Goal: Transaction & Acquisition: Purchase product/service

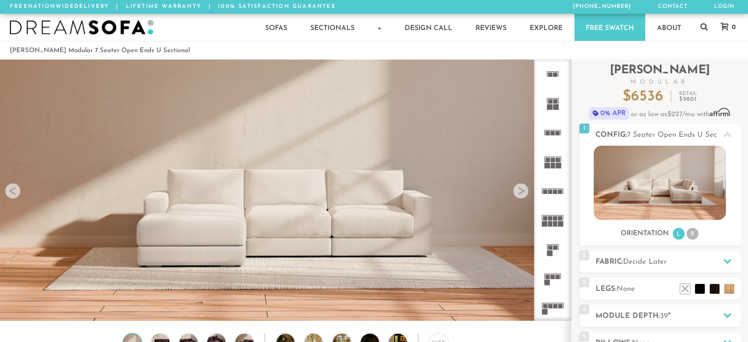
click at [522, 190] on div at bounding box center [521, 191] width 16 height 16
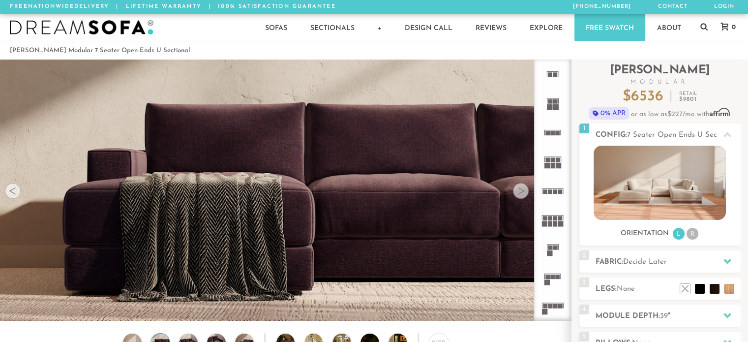
click at [521, 192] on div at bounding box center [521, 191] width 16 height 16
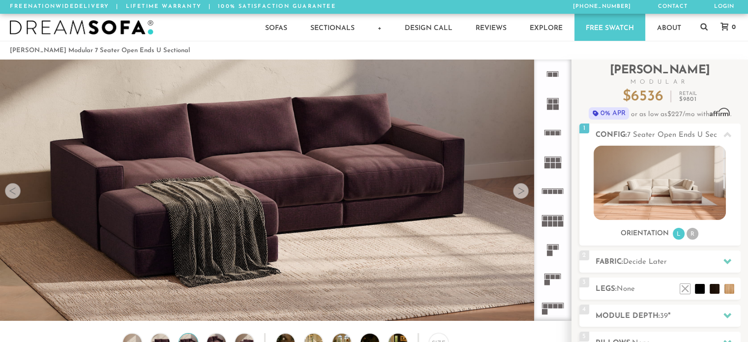
drag, startPoint x: 521, startPoint y: 192, endPoint x: 482, endPoint y: 198, distance: 38.8
click at [482, 198] on img at bounding box center [285, 109] width 571 height 190
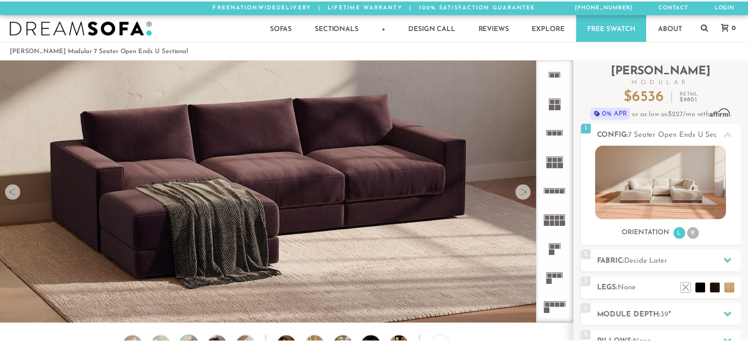
scroll to position [10960, 748]
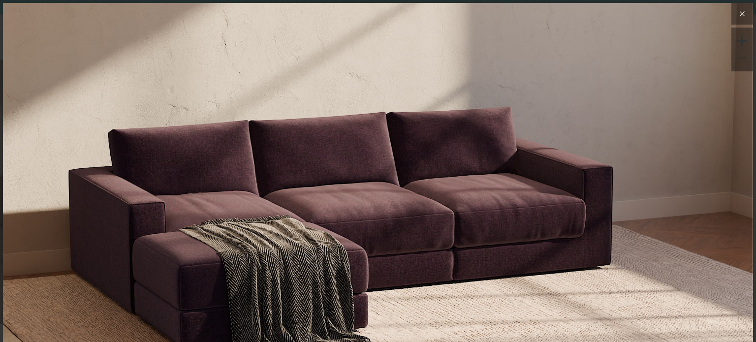
click at [736, 9] on icon at bounding box center [742, 14] width 12 height 12
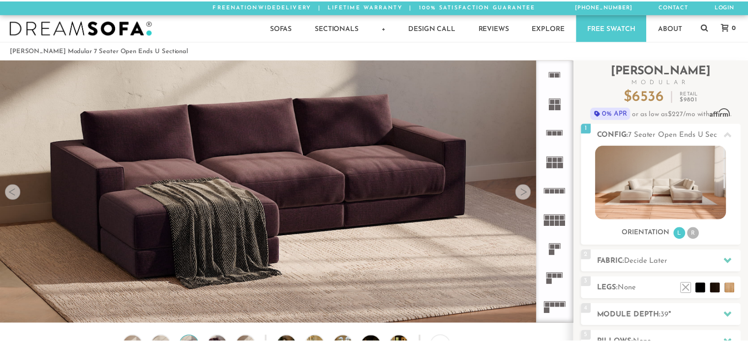
scroll to position [7, 8]
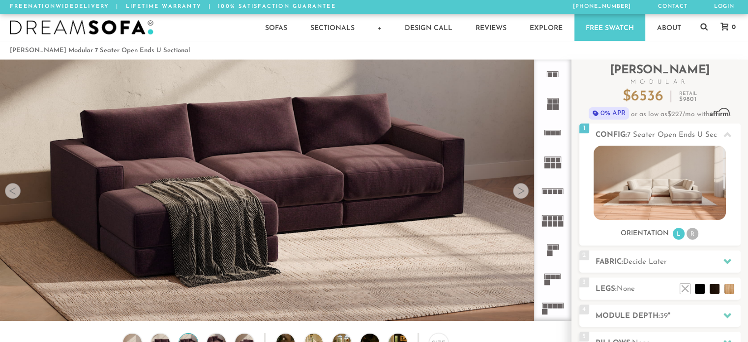
click at [519, 192] on div at bounding box center [521, 191] width 16 height 16
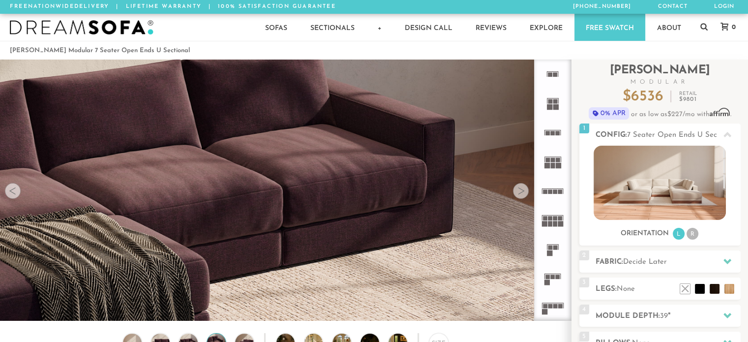
click at [519, 192] on div at bounding box center [521, 191] width 16 height 16
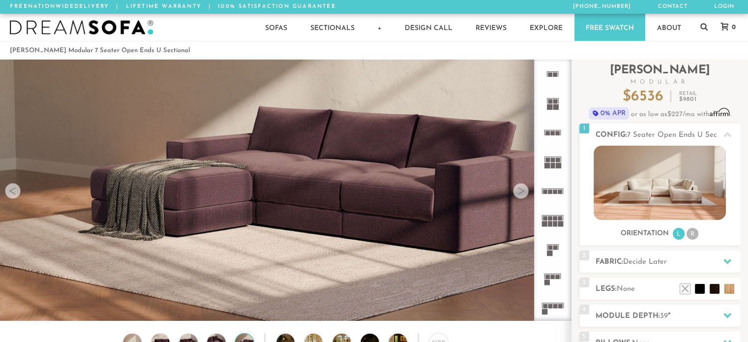
click at [519, 192] on div at bounding box center [521, 191] width 16 height 16
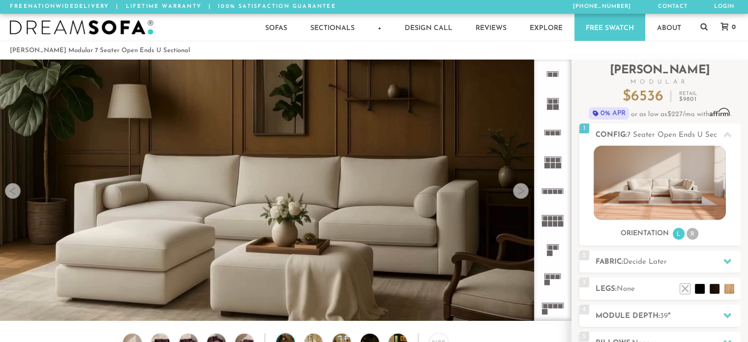
click at [519, 192] on div at bounding box center [521, 191] width 16 height 16
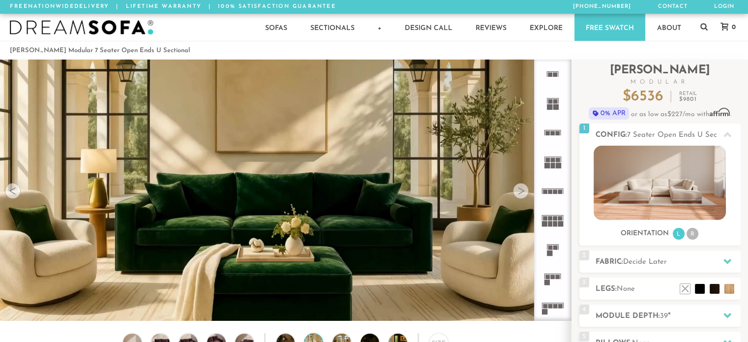
click at [519, 192] on div at bounding box center [521, 191] width 16 height 16
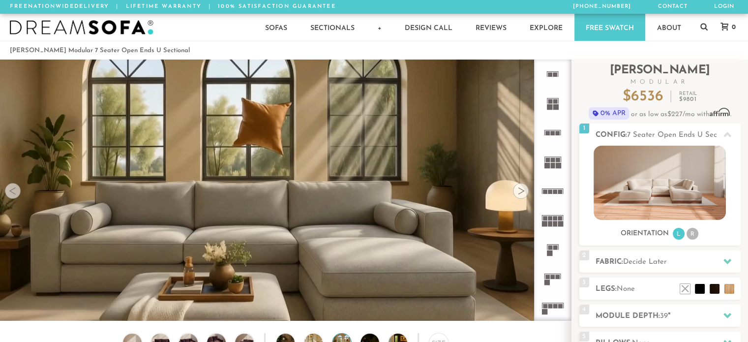
click at [519, 192] on div at bounding box center [521, 191] width 16 height 16
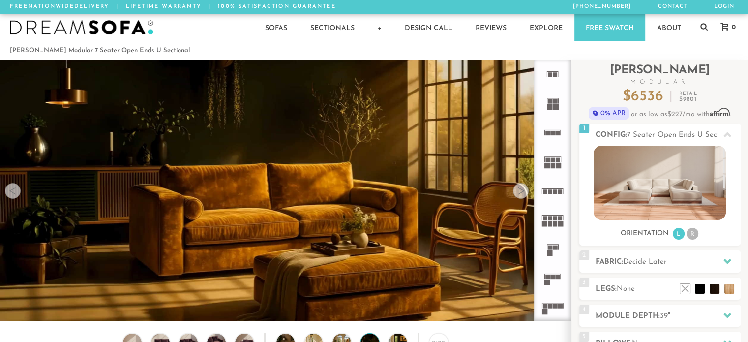
click at [519, 192] on div at bounding box center [521, 191] width 16 height 16
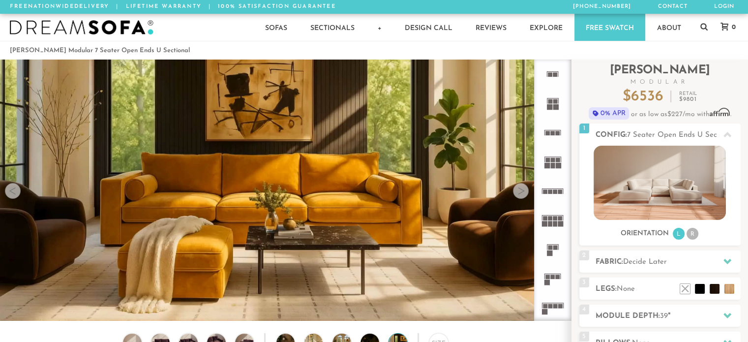
click at [519, 192] on div at bounding box center [521, 191] width 16 height 16
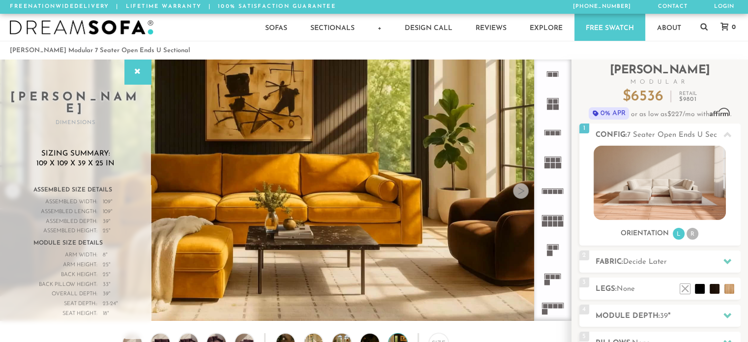
click at [518, 191] on div at bounding box center [521, 191] width 16 height 16
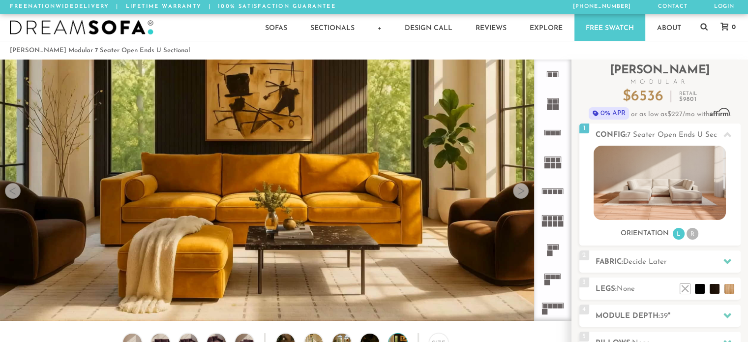
click at [518, 191] on div at bounding box center [521, 191] width 16 height 16
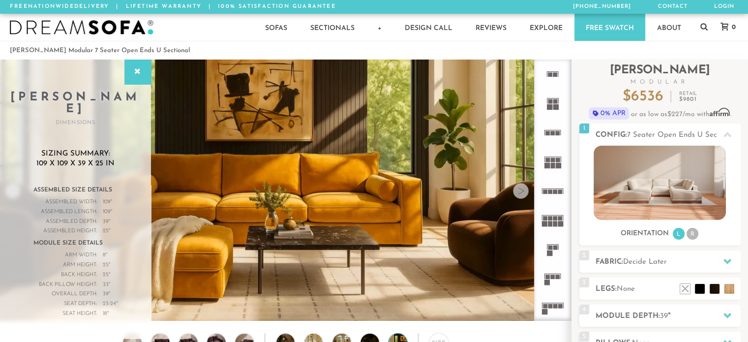
click at [518, 191] on div at bounding box center [521, 191] width 16 height 16
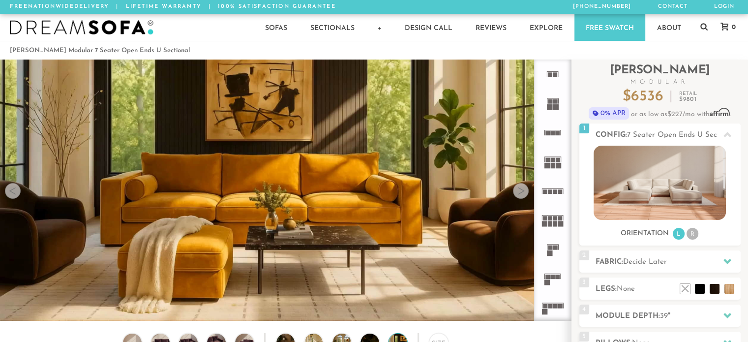
click at [13, 194] on div at bounding box center [13, 191] width 16 height 16
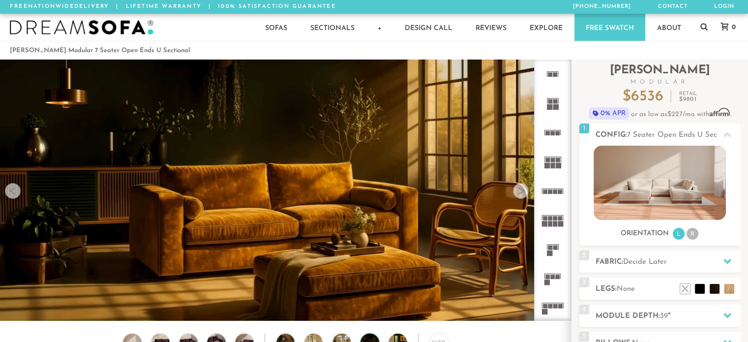
click at [14, 197] on div at bounding box center [13, 191] width 16 height 16
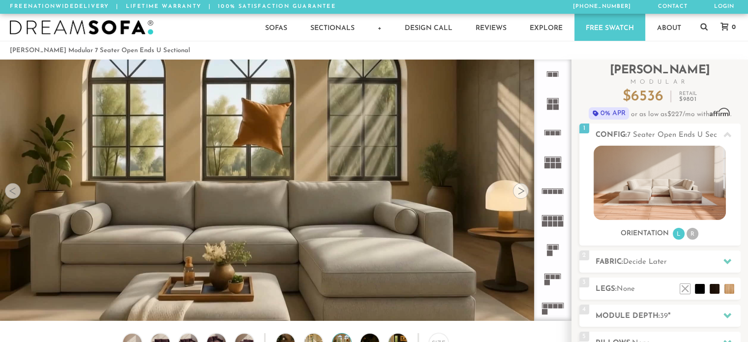
click at [14, 197] on div at bounding box center [13, 191] width 16 height 16
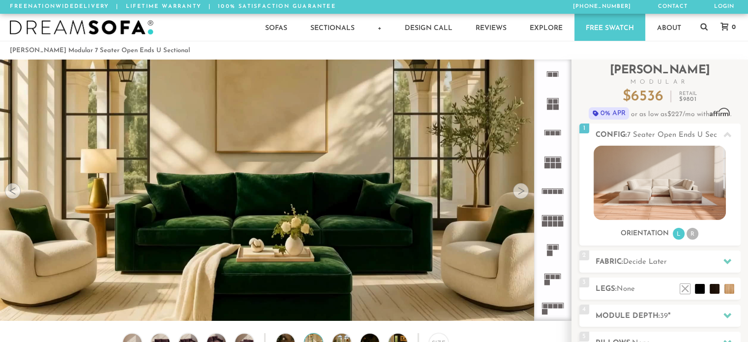
click at [14, 197] on div at bounding box center [13, 191] width 16 height 16
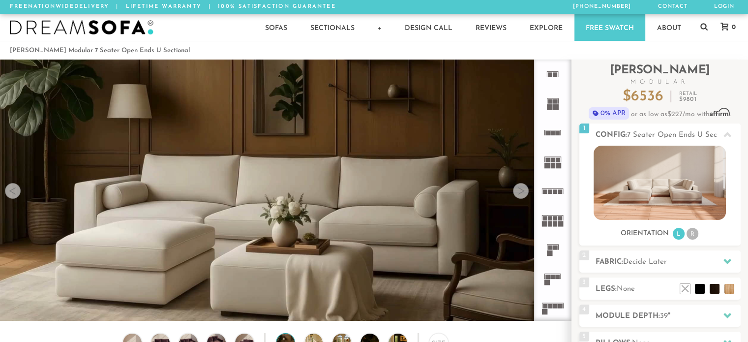
click at [14, 197] on div at bounding box center [13, 191] width 16 height 16
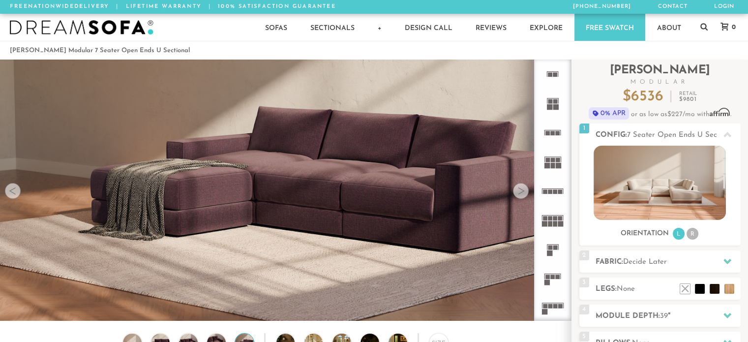
click at [15, 197] on div at bounding box center [13, 191] width 16 height 16
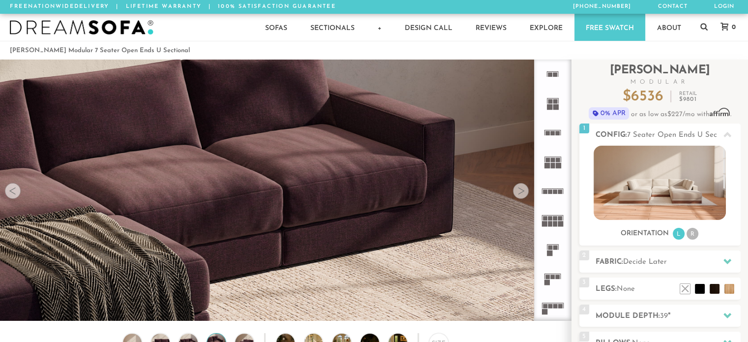
click at [15, 197] on div at bounding box center [13, 191] width 16 height 16
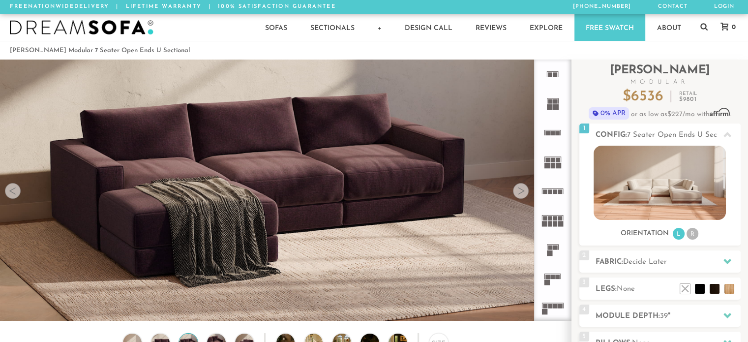
click at [15, 197] on div at bounding box center [13, 191] width 16 height 16
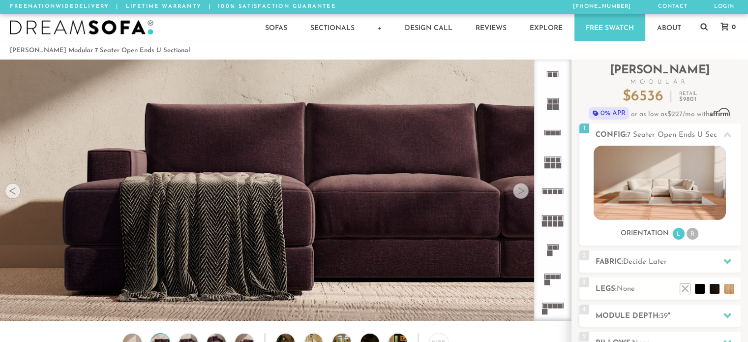
click at [15, 197] on div at bounding box center [13, 191] width 16 height 16
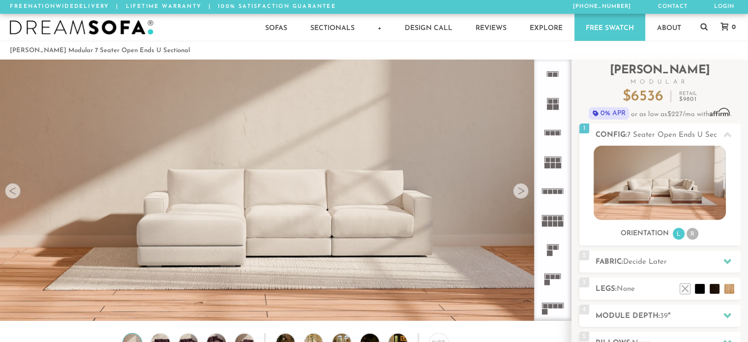
click at [15, 197] on div at bounding box center [13, 191] width 16 height 16
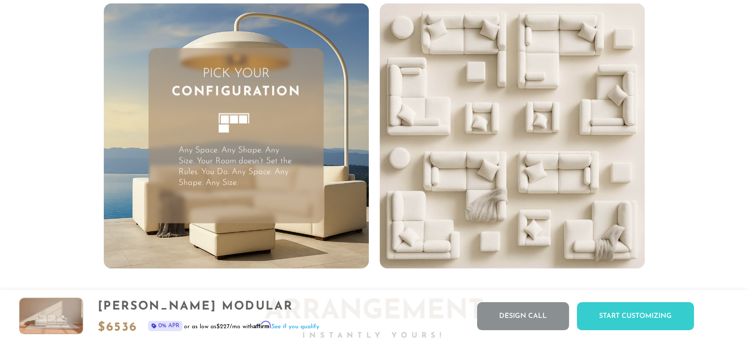
scroll to position [2517, 0]
click at [234, 154] on p "Any Space. Any Shape. Any Size. Your Room doesn’t Set the Rules. You Do. Any Sp…" at bounding box center [237, 166] width 116 height 43
click at [216, 174] on p "Any Space. Any Shape. Any Size. Your Room doesn’t Set the Rules. You Do. Any Sp…" at bounding box center [237, 166] width 116 height 43
click at [231, 68] on h3 "Pick Your Configuration" at bounding box center [236, 83] width 175 height 36
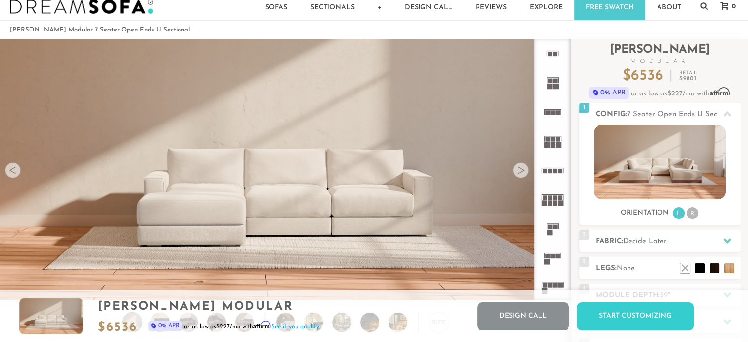
scroll to position [0, 0]
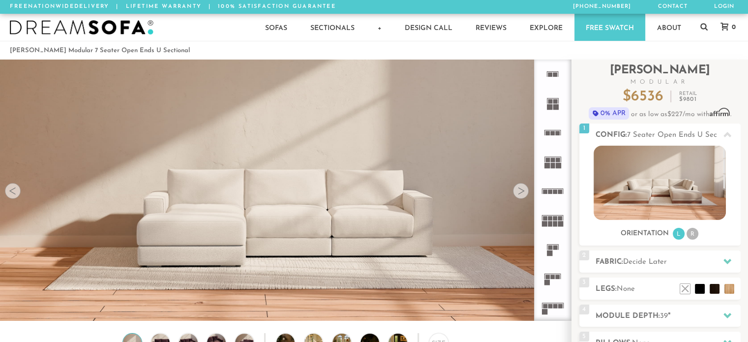
click at [550, 282] on icon at bounding box center [552, 278] width 29 height 29
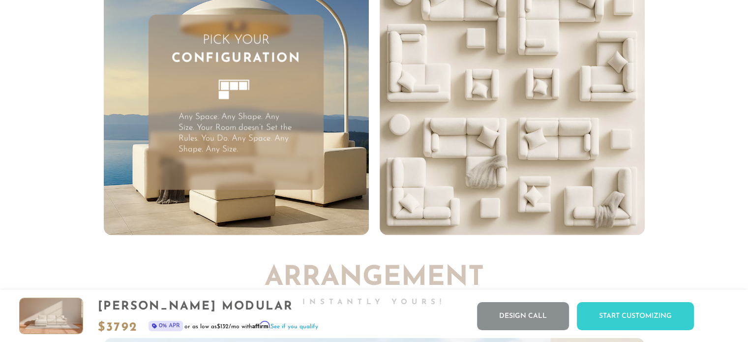
scroll to position [2551, 0]
click at [232, 145] on p "Any Space. Any Shape. Any Size. Your Room doesn’t Set the Rules. You Do. Any Sp…" at bounding box center [237, 132] width 116 height 43
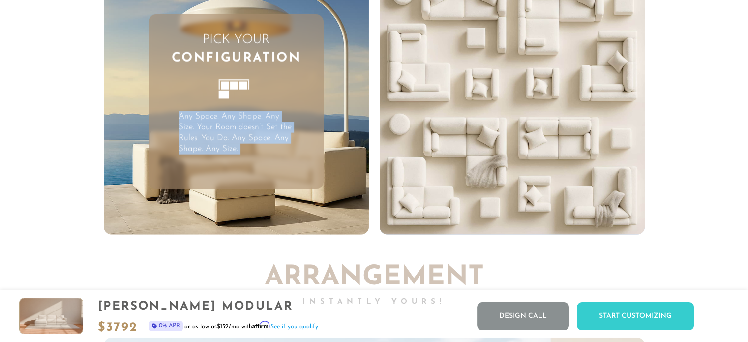
click at [232, 145] on p "Any Space. Any Shape. Any Size. Your Room doesn’t Set the Rules. You Do. Any Sp…" at bounding box center [237, 132] width 116 height 43
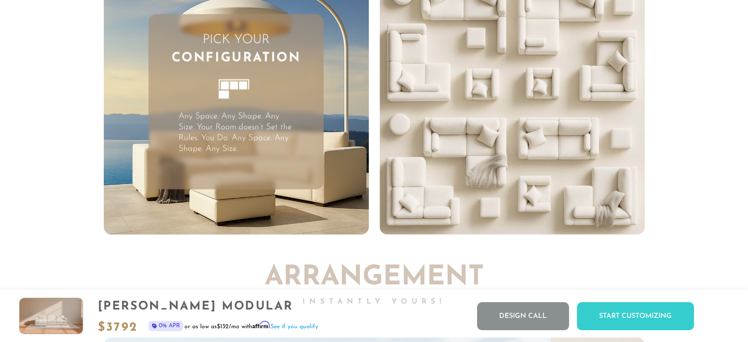
click at [218, 76] on icon at bounding box center [237, 94] width 54 height 54
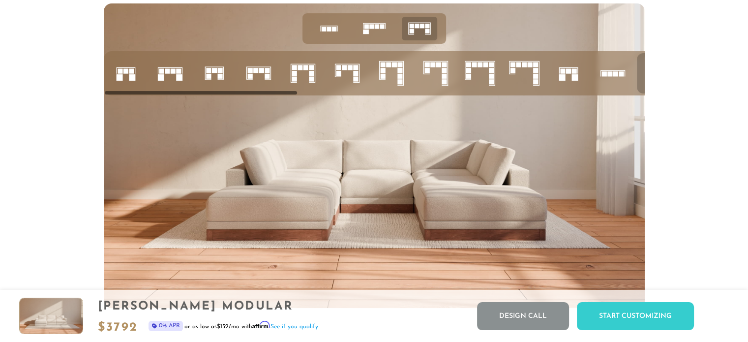
scroll to position [3928, 0]
click at [204, 67] on icon at bounding box center [214, 73] width 33 height 33
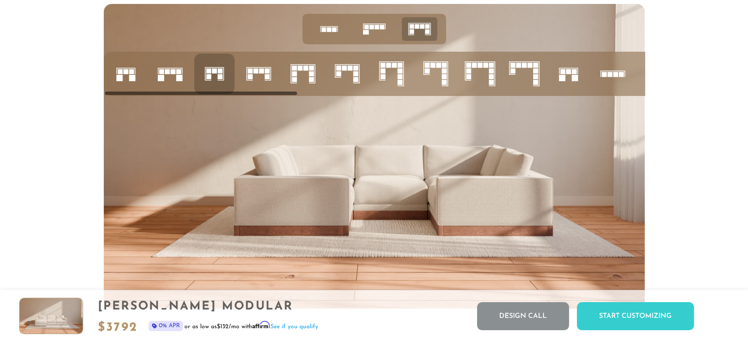
click at [557, 72] on icon at bounding box center [568, 73] width 33 height 33
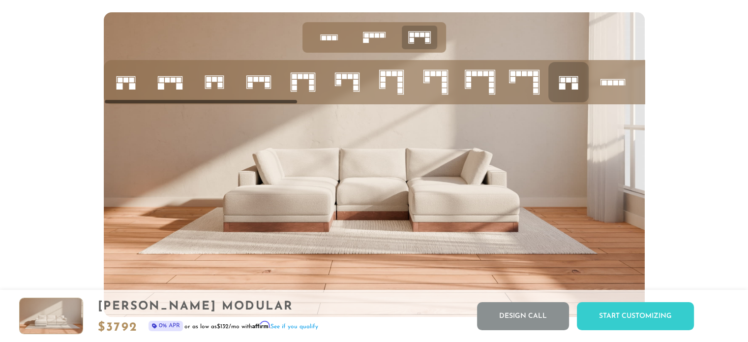
scroll to position [3919, 0]
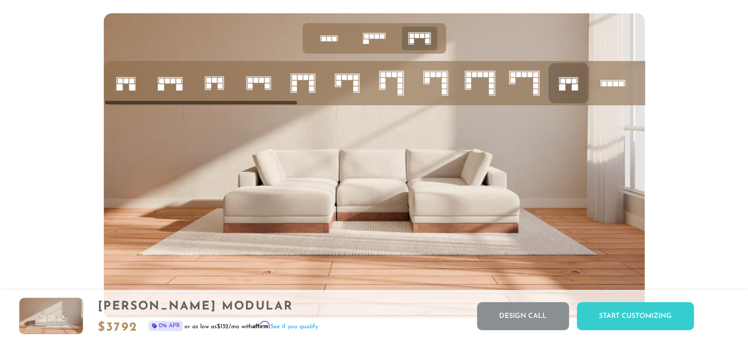
click at [346, 80] on icon at bounding box center [347, 82] width 33 height 33
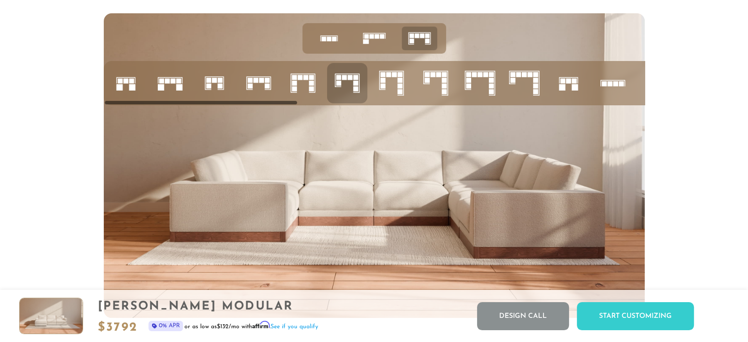
click at [578, 79] on icon at bounding box center [568, 82] width 33 height 33
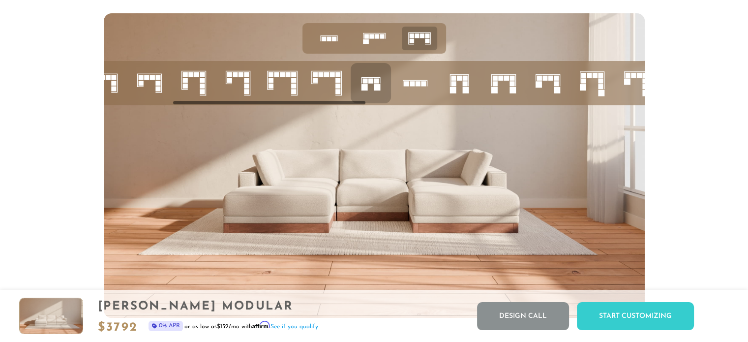
scroll to position [0, 198]
click at [474, 93] on icon at bounding box center [458, 82] width 33 height 33
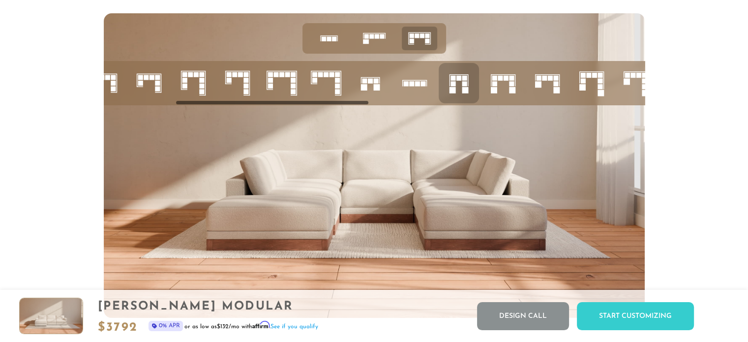
click at [355, 81] on icon at bounding box center [370, 82] width 33 height 33
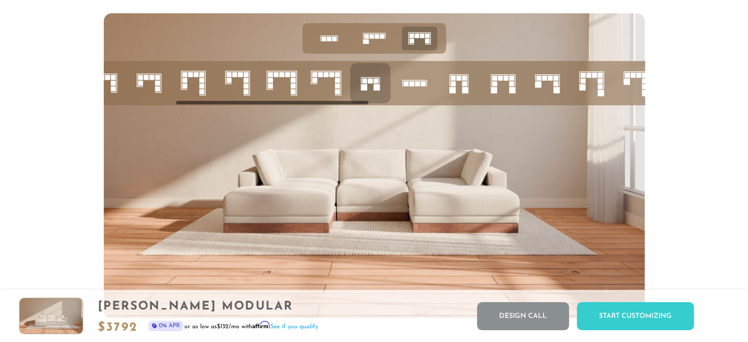
click at [461, 84] on icon at bounding box center [458, 82] width 33 height 33
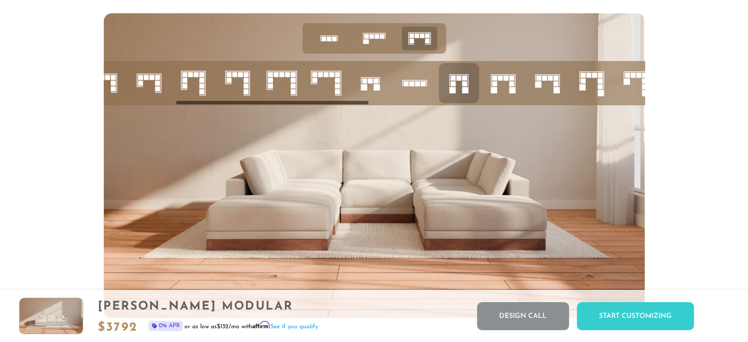
click at [545, 80] on rect at bounding box center [544, 77] width 5 height 5
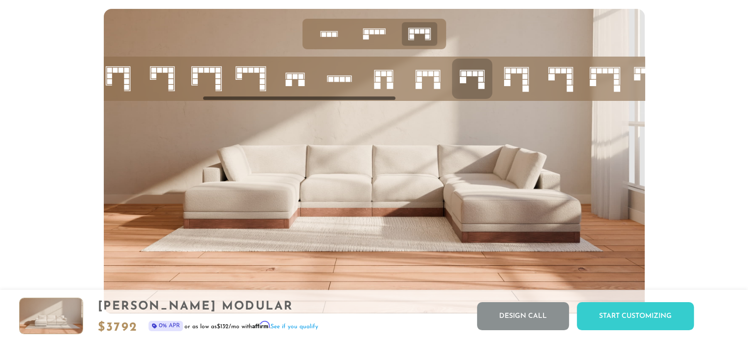
scroll to position [3924, 0]
click at [288, 84] on rect at bounding box center [288, 82] width 6 height 6
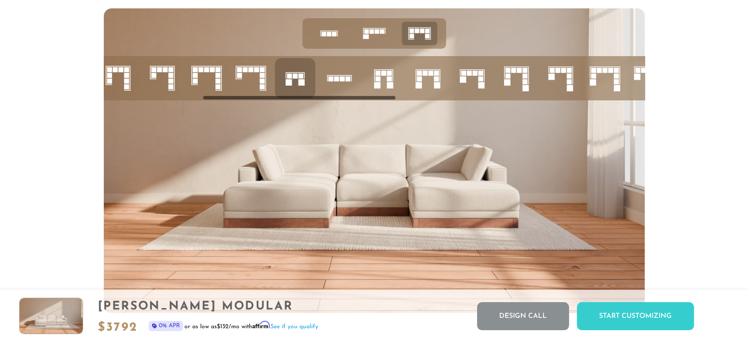
click at [473, 80] on icon at bounding box center [472, 78] width 33 height 33
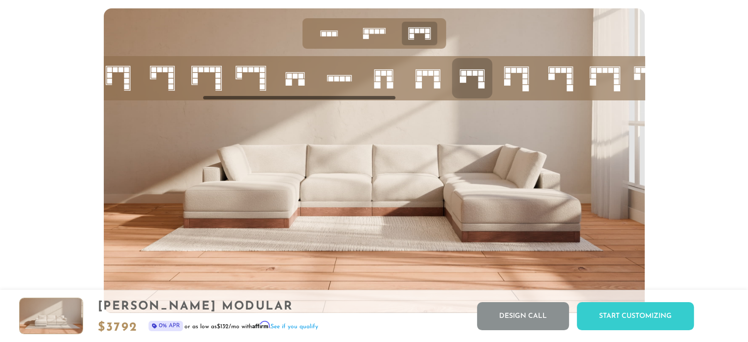
click at [372, 75] on icon at bounding box center [383, 78] width 33 height 33
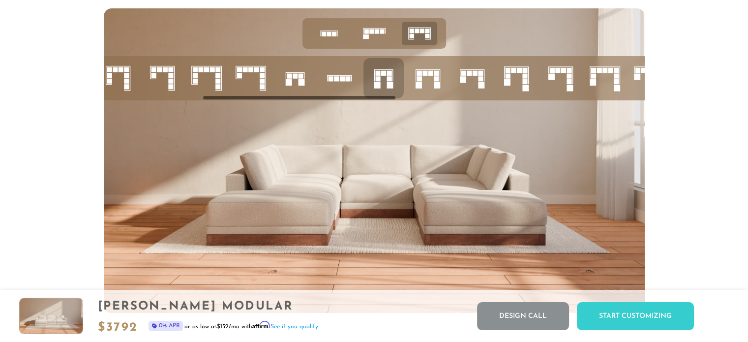
click at [427, 82] on icon at bounding box center [427, 78] width 33 height 33
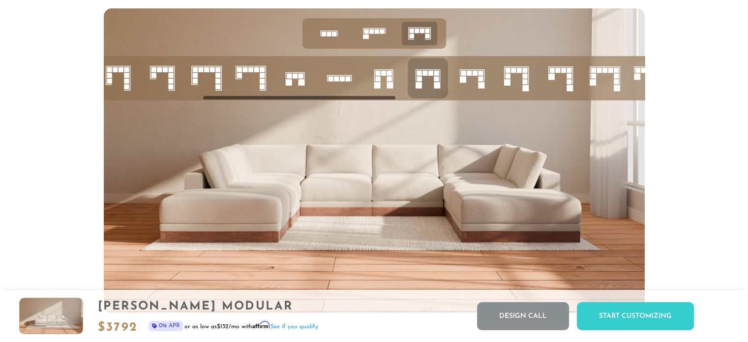
click at [491, 74] on li at bounding box center [472, 78] width 40 height 40
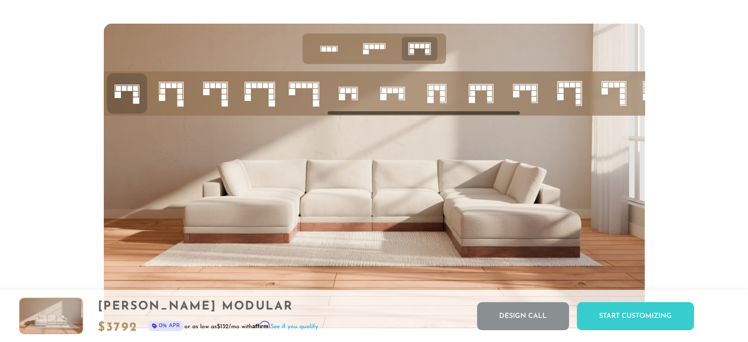
scroll to position [0, 620]
click at [517, 96] on rect at bounding box center [515, 94] width 6 height 6
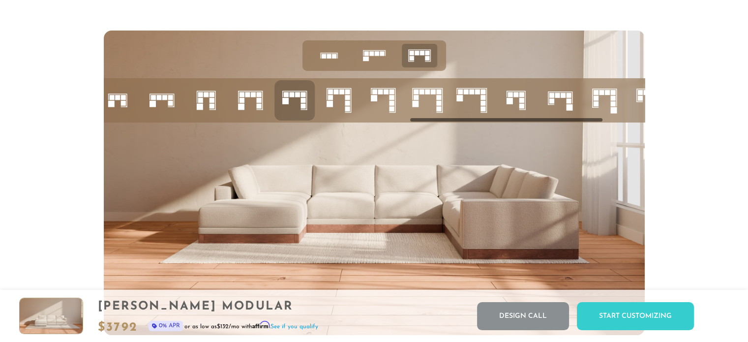
scroll to position [0, 850]
click at [552, 103] on rect at bounding box center [551, 100] width 5 height 5
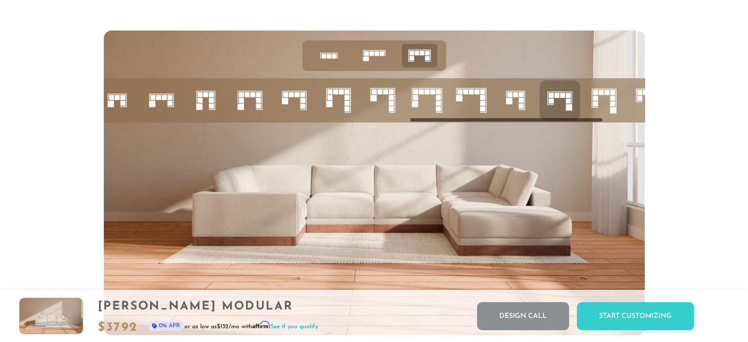
click at [514, 97] on rect at bounding box center [515, 94] width 5 height 5
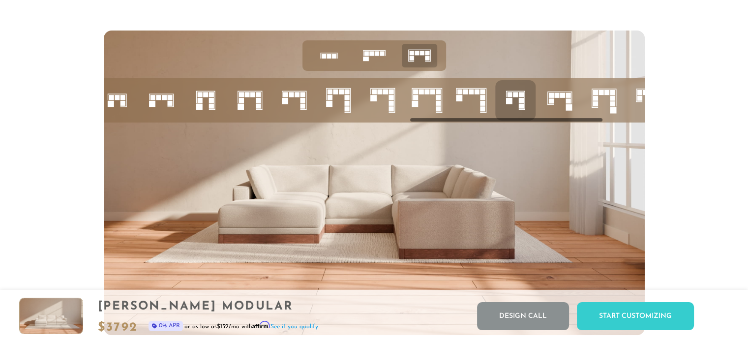
click at [555, 97] on rect at bounding box center [557, 95] width 5 height 5
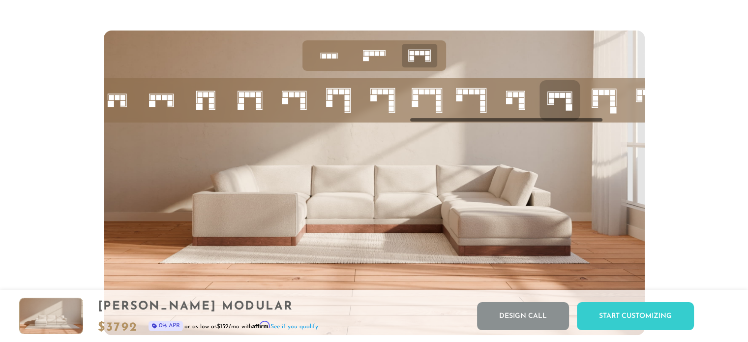
click at [604, 99] on icon at bounding box center [604, 100] width 33 height 33
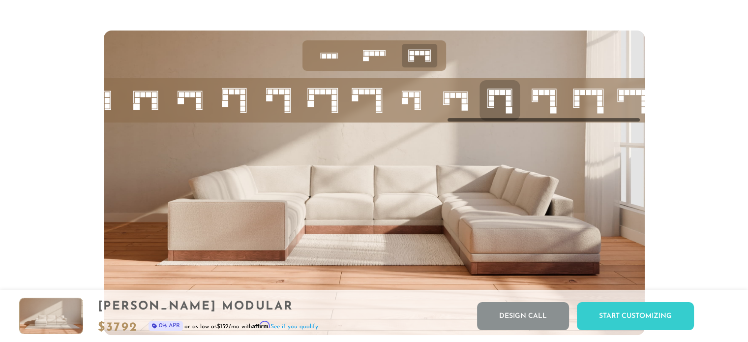
scroll to position [0, 964]
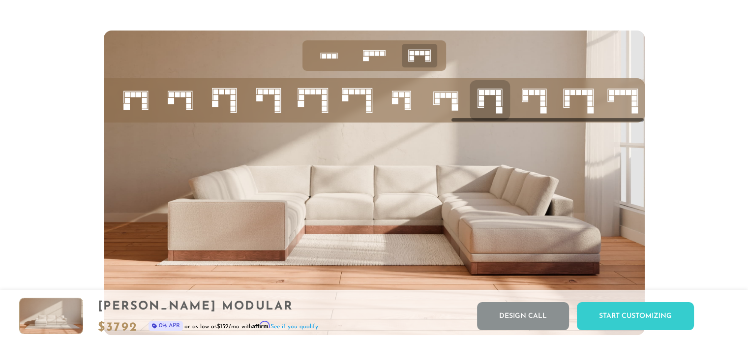
click at [581, 96] on icon at bounding box center [578, 100] width 33 height 33
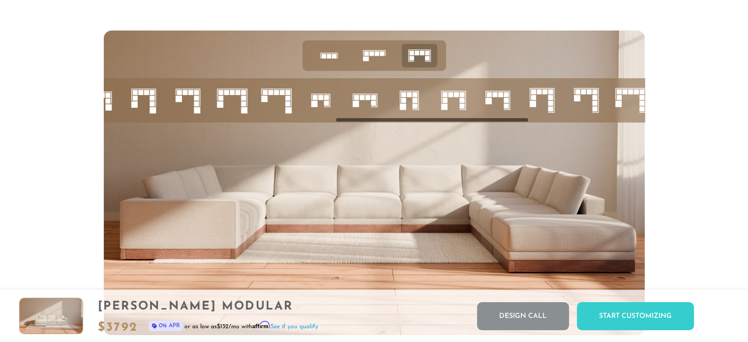
scroll to position [0, 644]
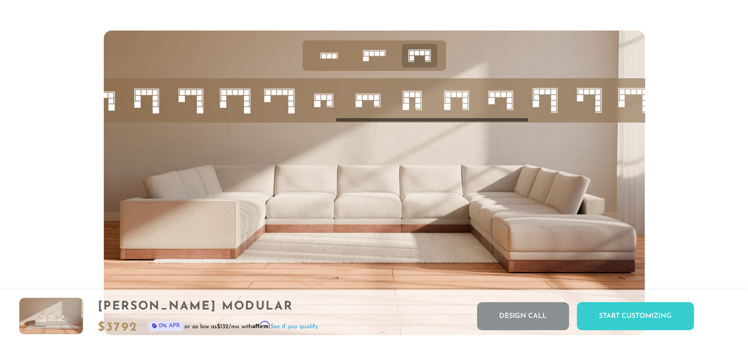
click at [323, 104] on icon at bounding box center [323, 100] width 33 height 33
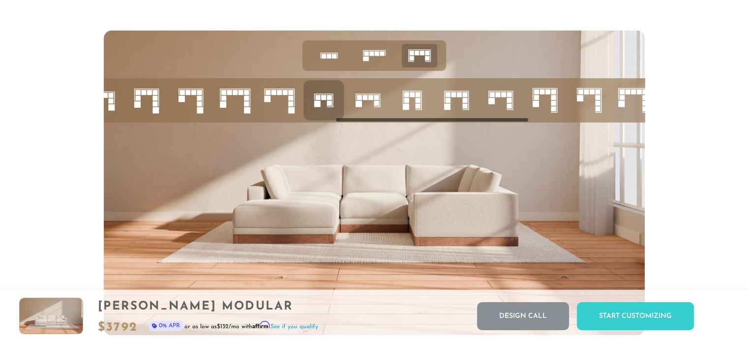
click at [373, 108] on icon at bounding box center [367, 100] width 33 height 33
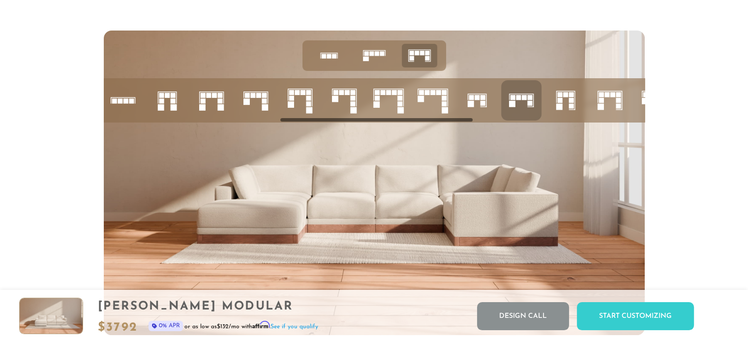
scroll to position [0, 490]
click at [247, 97] on rect at bounding box center [247, 95] width 5 height 5
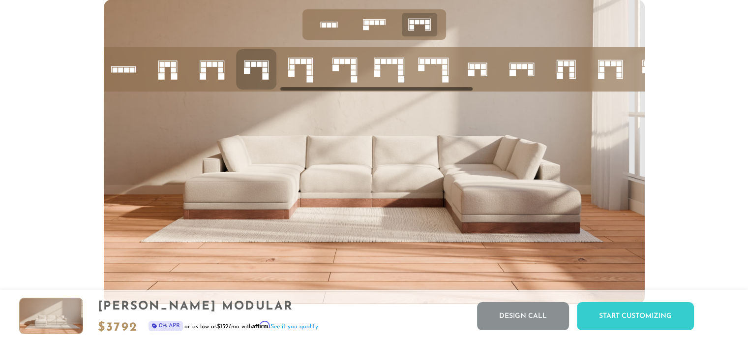
scroll to position [3932, 0]
click at [337, 199] on img at bounding box center [374, 152] width 541 height 305
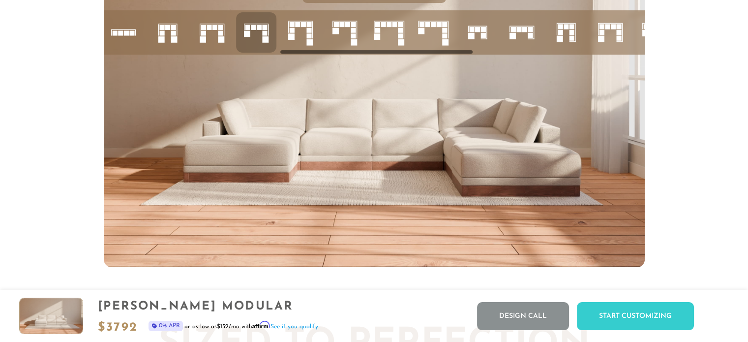
scroll to position [3969, 0]
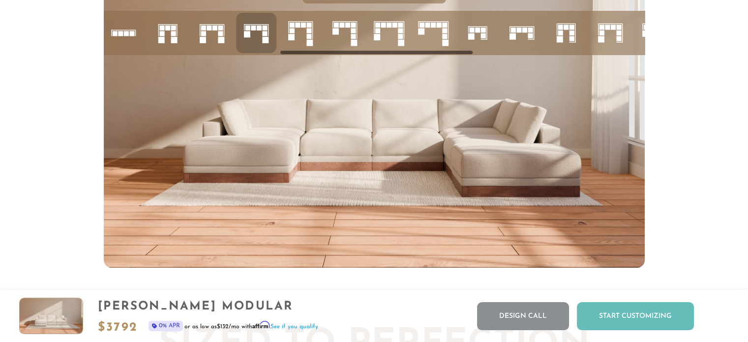
click at [628, 314] on div "Start Customizing" at bounding box center [635, 316] width 117 height 28
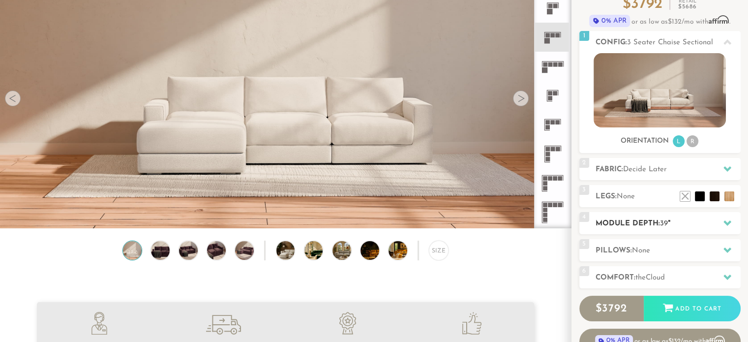
scroll to position [92, 0]
click at [640, 221] on h2 "Module Depth: 39 "" at bounding box center [668, 223] width 145 height 11
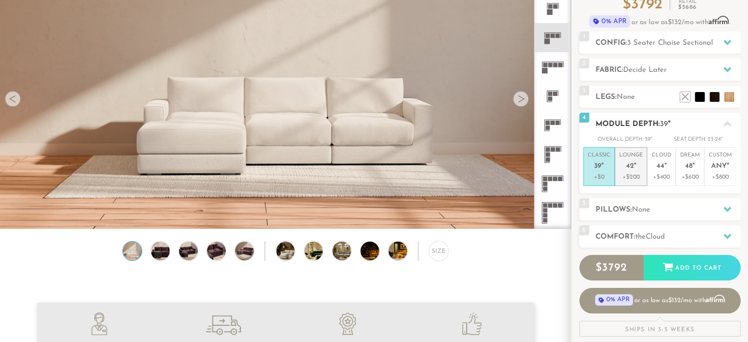
click at [633, 173] on p "+$200" at bounding box center [631, 177] width 24 height 9
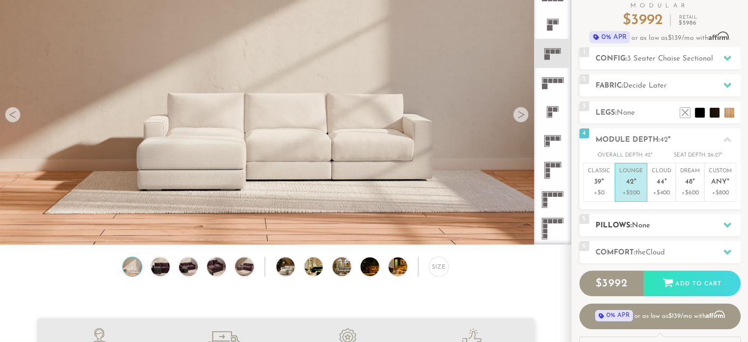
scroll to position [75, 0]
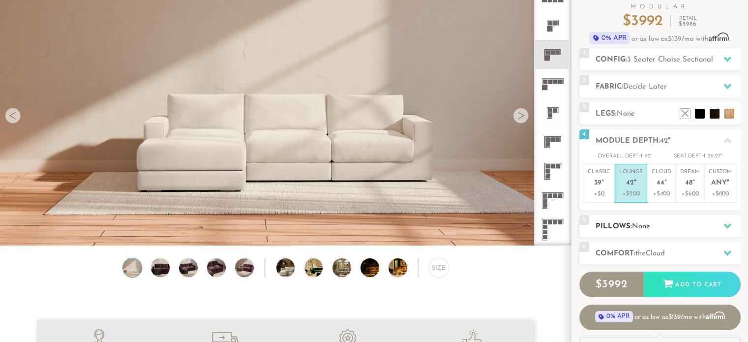
click at [632, 221] on h2 "Pillows: None" at bounding box center [668, 226] width 145 height 11
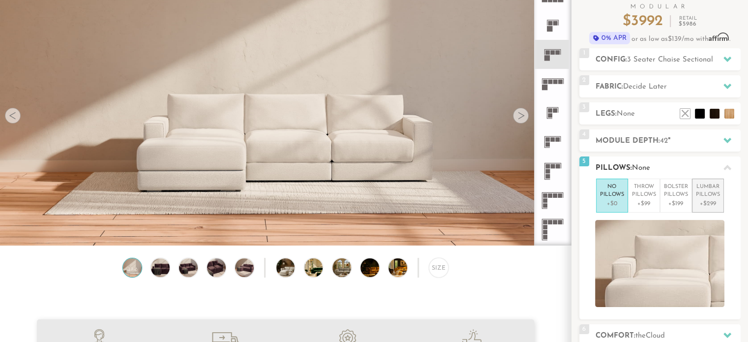
click at [701, 202] on p "+$299" at bounding box center [708, 203] width 24 height 9
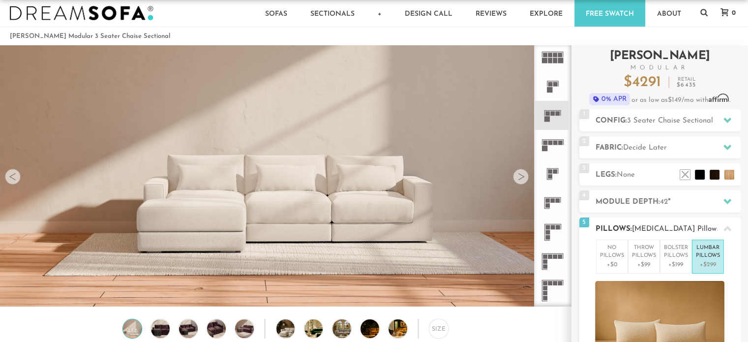
scroll to position [14, 0]
click at [640, 220] on div "5 Pillows: [MEDICAL_DATA] Pillows" at bounding box center [660, 229] width 161 height 22
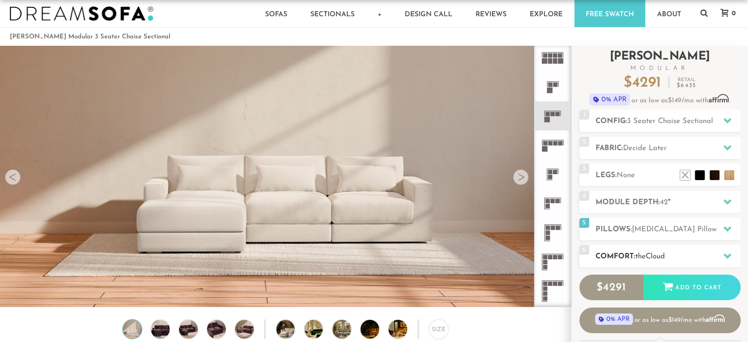
click at [625, 254] on h2 "Comfort: the Cloud" at bounding box center [668, 256] width 145 height 11
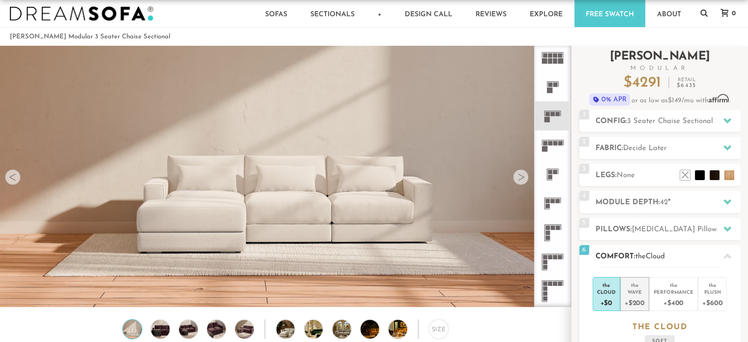
click at [631, 290] on div "Wave" at bounding box center [635, 291] width 20 height 7
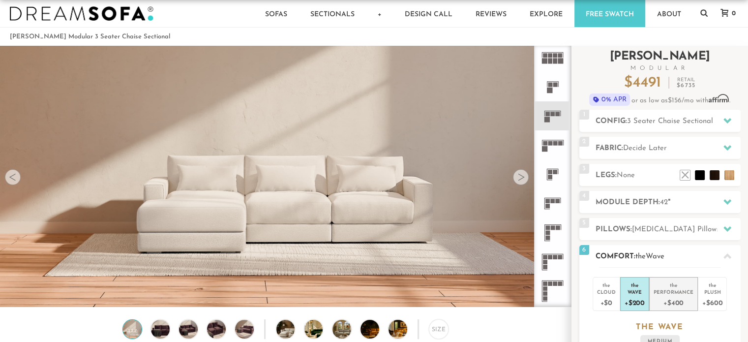
click at [661, 294] on div "Performance" at bounding box center [674, 291] width 40 height 7
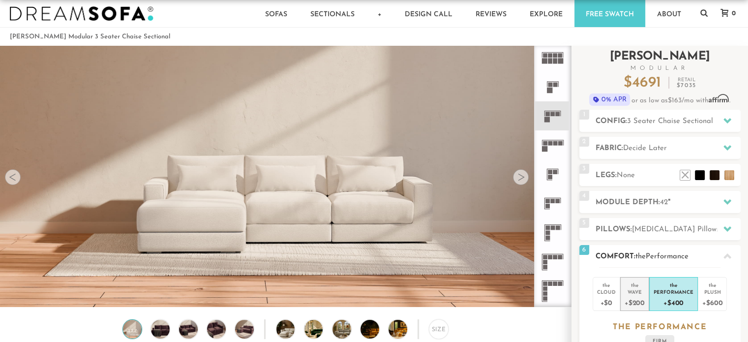
click at [637, 292] on div "Wave" at bounding box center [635, 291] width 20 height 7
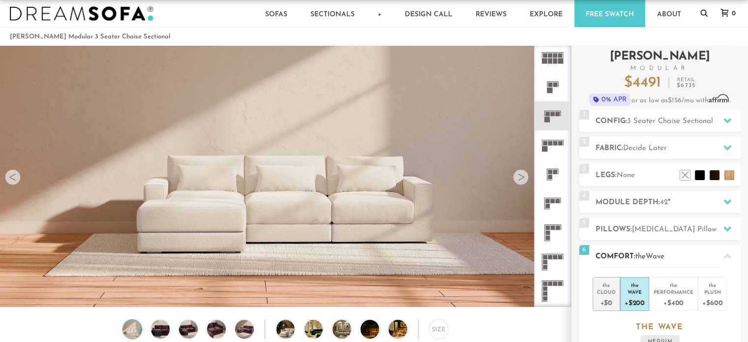
click at [610, 289] on div "Cloud" at bounding box center [606, 291] width 19 height 7
click at [635, 289] on div "Wave" at bounding box center [635, 291] width 20 height 7
click at [638, 248] on div "6 Comfort: the Wave medium" at bounding box center [660, 256] width 161 height 22
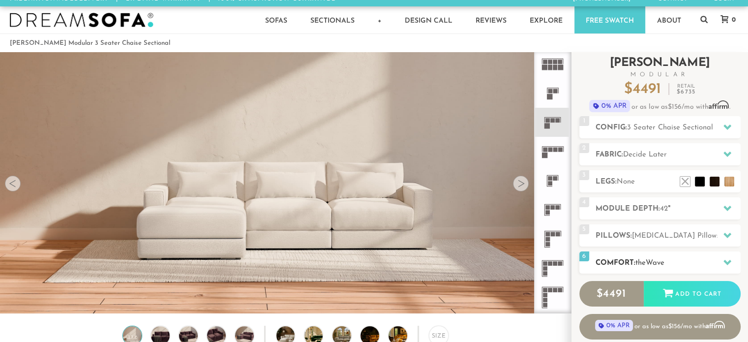
scroll to position [7, 0]
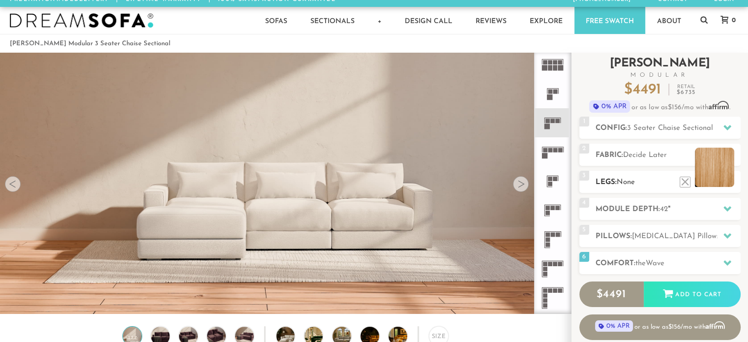
click at [723, 180] on li at bounding box center [714, 167] width 39 height 39
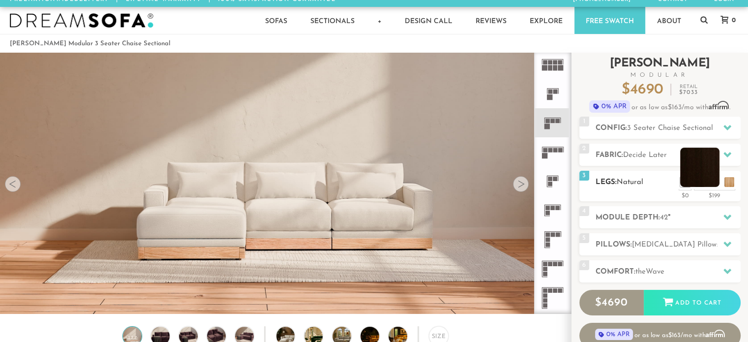
click at [712, 183] on li at bounding box center [699, 167] width 39 height 39
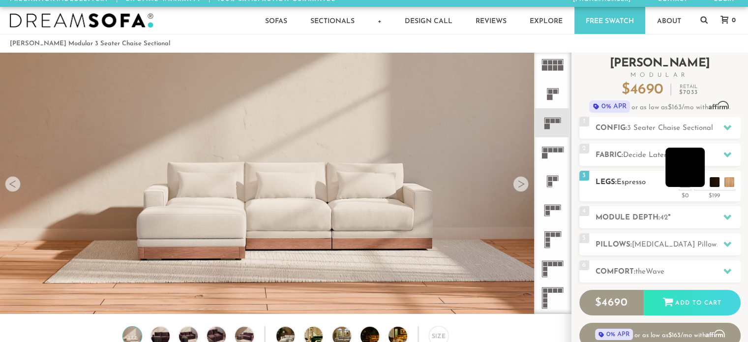
click at [699, 183] on li at bounding box center [685, 167] width 39 height 39
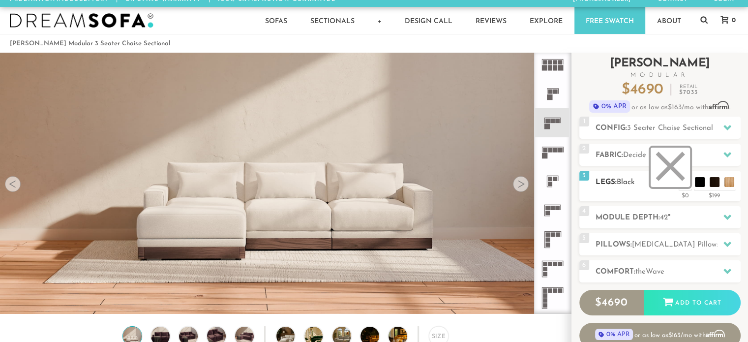
click at [684, 186] on div "3 Legs: Black $0 $199 Nailheads:" at bounding box center [660, 186] width 161 height 31
click at [679, 181] on li at bounding box center [670, 167] width 39 height 39
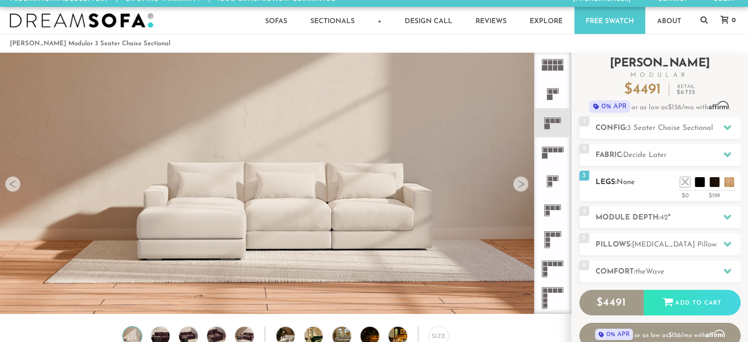
scroll to position [0, 0]
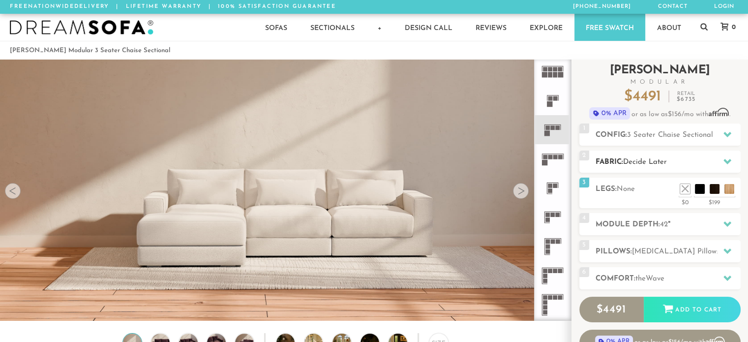
click at [673, 161] on h2 "Fabric: Decide Later" at bounding box center [668, 161] width 145 height 11
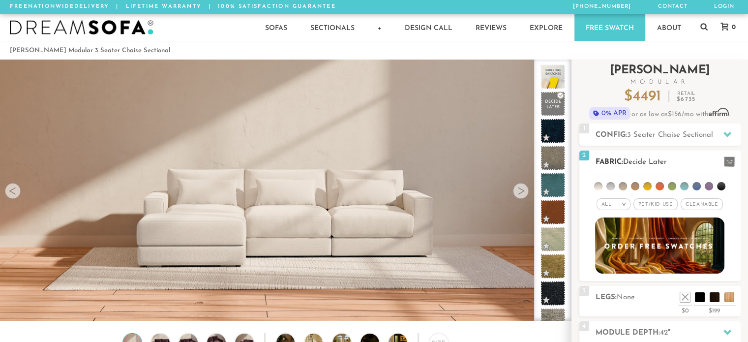
click at [673, 161] on h2 "Fabric: Decide Later" at bounding box center [668, 161] width 145 height 11
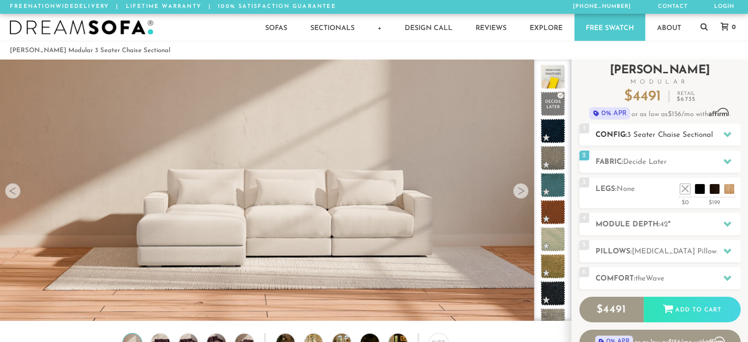
click at [661, 134] on span "3 Seater Chaise Sectional" at bounding box center [670, 134] width 86 height 7
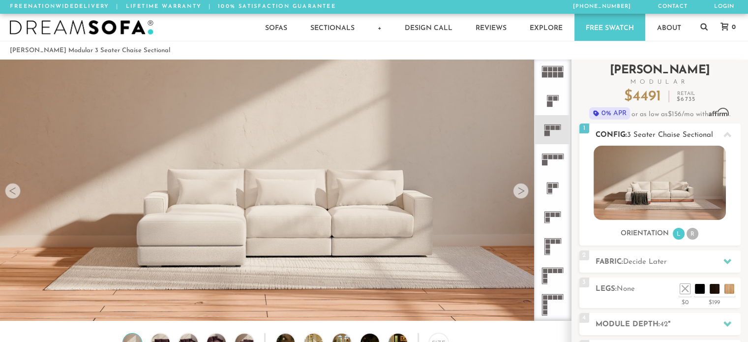
click at [689, 232] on li "R" at bounding box center [693, 234] width 12 height 12
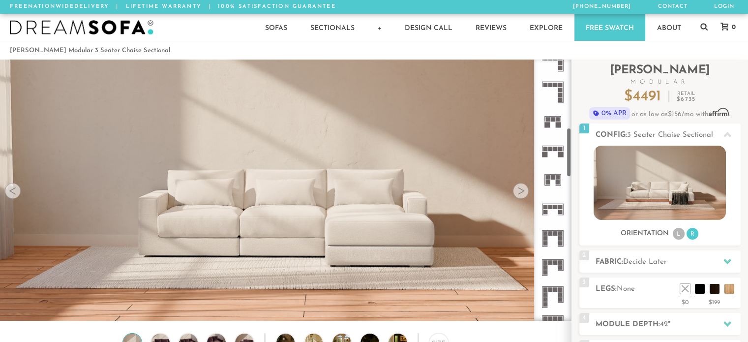
scroll to position [361, 0]
click at [558, 128] on rect at bounding box center [558, 125] width 5 height 5
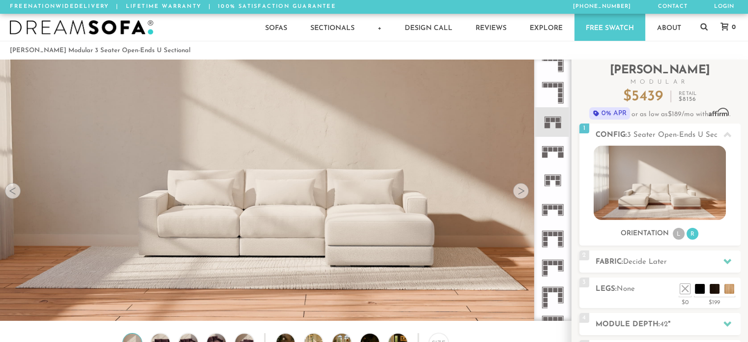
drag, startPoint x: 551, startPoint y: 124, endPoint x: 541, endPoint y: 122, distance: 10.0
click at [541, 122] on icon at bounding box center [552, 121] width 29 height 29
click at [677, 234] on li "L" at bounding box center [679, 234] width 12 height 12
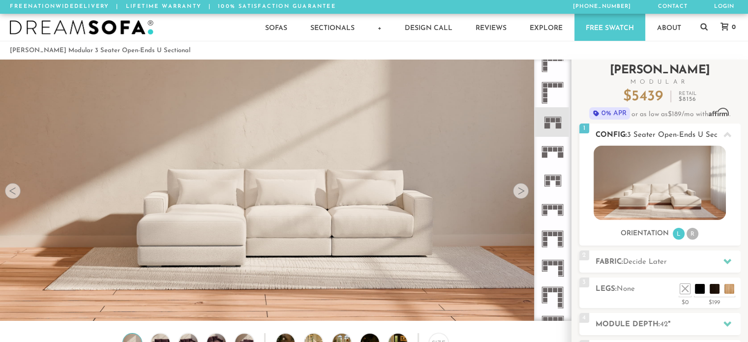
click at [691, 232] on li "R" at bounding box center [693, 234] width 12 height 12
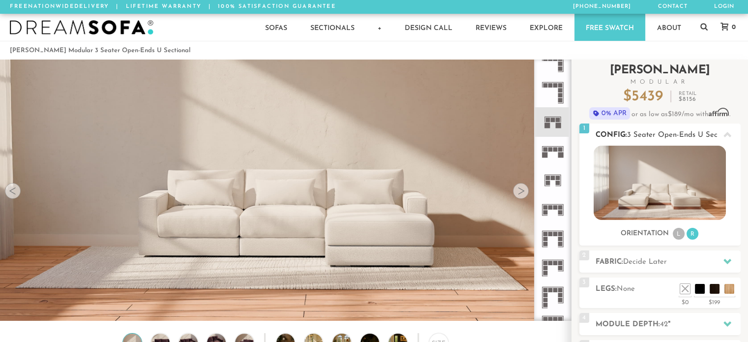
click at [678, 232] on li "L" at bounding box center [679, 234] width 12 height 12
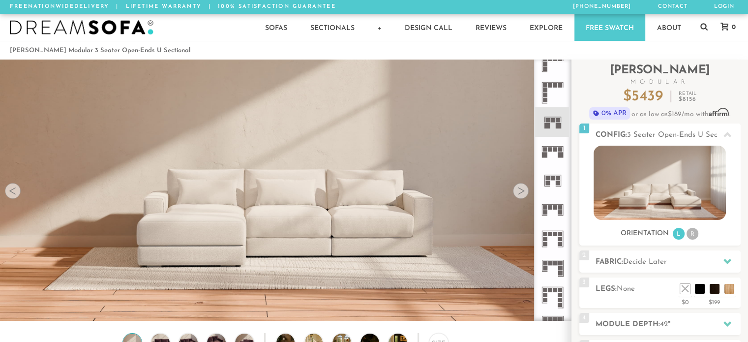
click at [556, 180] on icon at bounding box center [552, 180] width 29 height 29
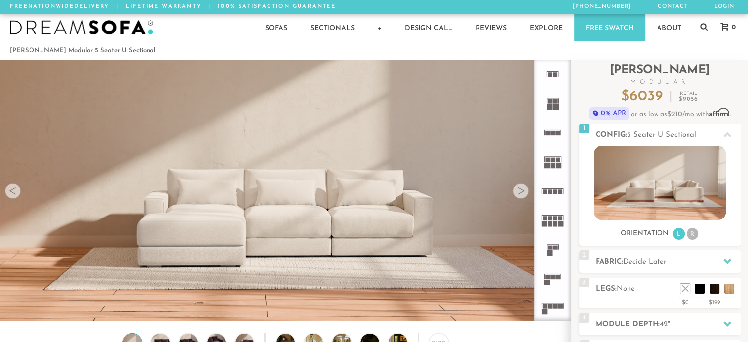
click at [549, 161] on rect at bounding box center [548, 160] width 4 height 4
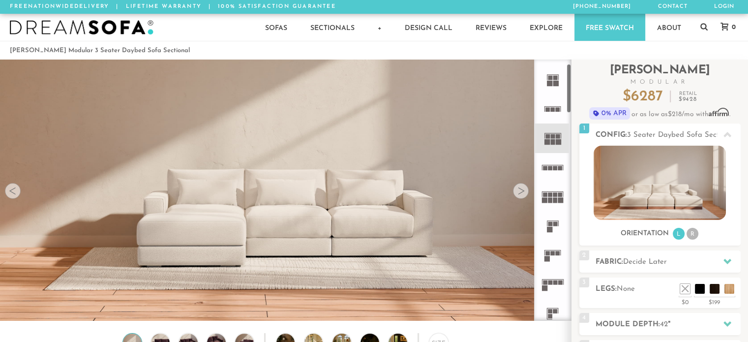
scroll to position [23, 0]
click at [693, 233] on li "R" at bounding box center [693, 234] width 12 height 12
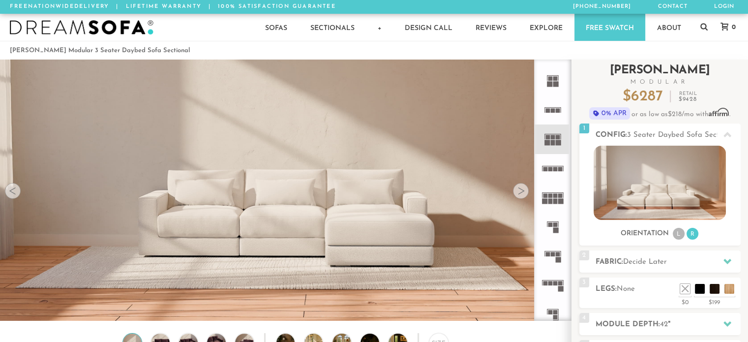
click at [743, 226] on div "Introducing [PERSON_NAME] Modular $ 6287 Retail $ 9428 $ 6287 Retail $ 9428 0% …" at bounding box center [660, 269] width 177 height 419
click at [727, 130] on div at bounding box center [727, 134] width 21 height 20
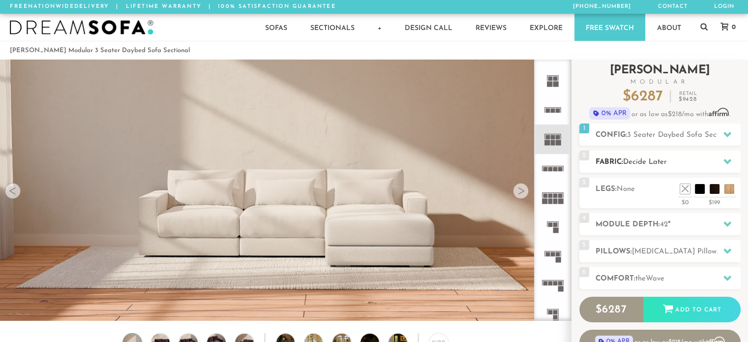
click at [720, 156] on div at bounding box center [727, 162] width 21 height 20
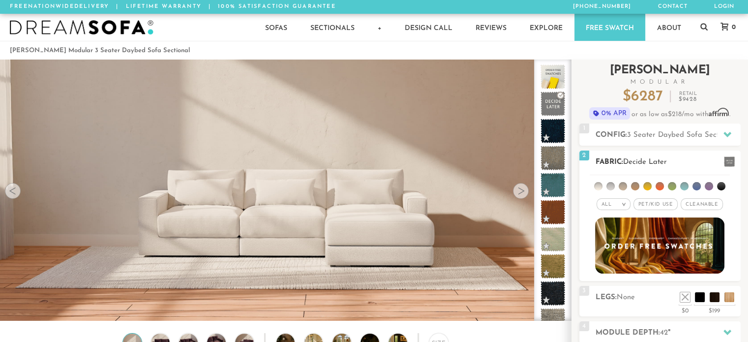
click at [624, 187] on li at bounding box center [623, 186] width 8 height 8
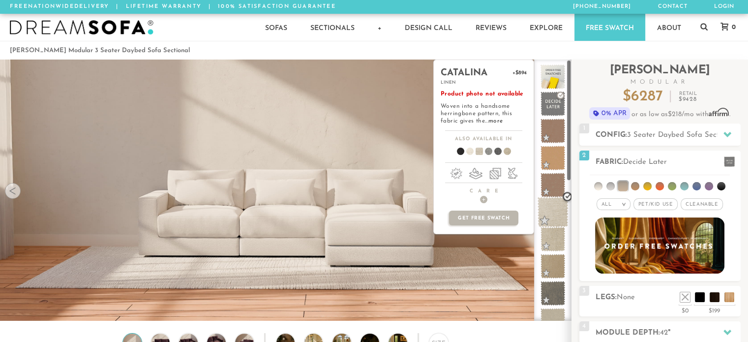
click at [552, 210] on span at bounding box center [553, 212] width 31 height 31
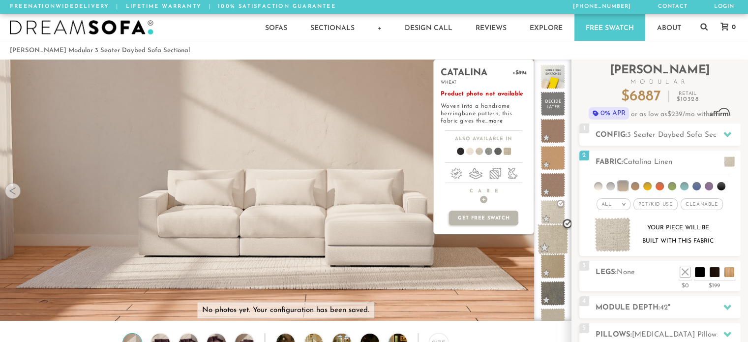
click at [562, 240] on span at bounding box center [553, 239] width 31 height 31
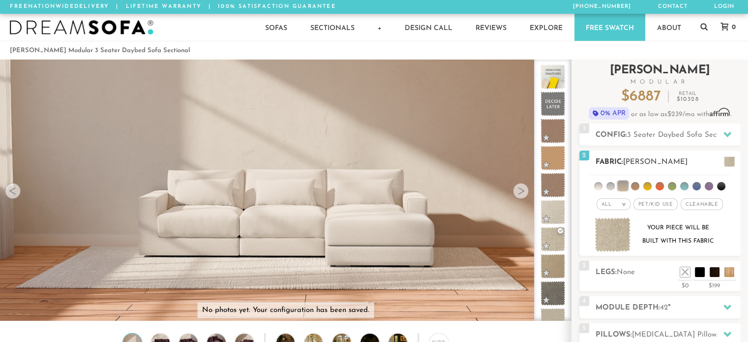
click at [622, 200] on div "All >" at bounding box center [614, 204] width 34 height 12
click at [619, 270] on li "Durable" at bounding box center [614, 274] width 34 height 14
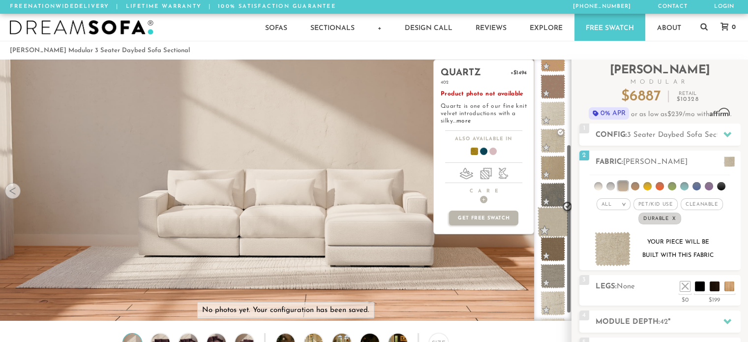
scroll to position [148, 0]
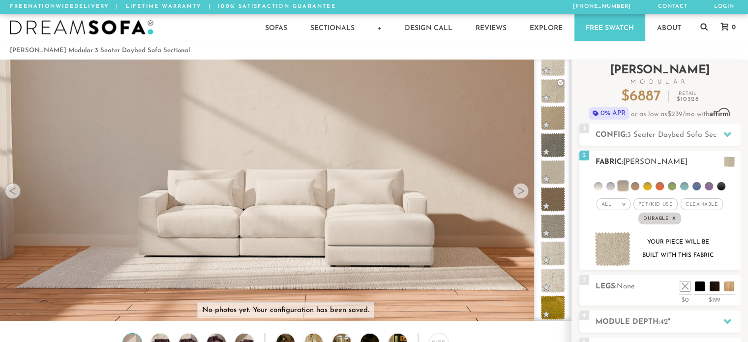
click at [675, 216] on em "x" at bounding box center [675, 218] width 4 height 5
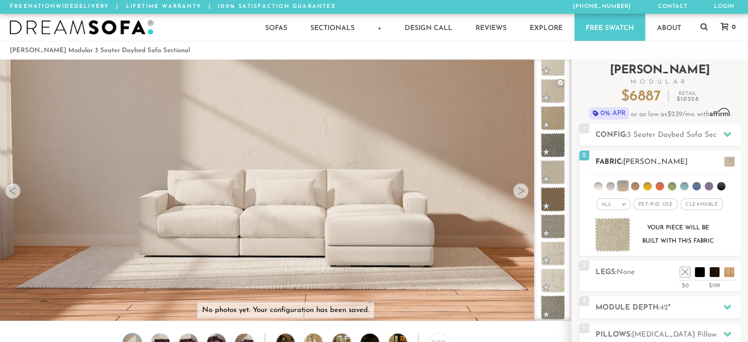
click at [616, 204] on div "All >" at bounding box center [614, 204] width 34 height 12
click at [652, 203] on span "Pet/Kid Use x" at bounding box center [656, 204] width 44 height 12
drag, startPoint x: 652, startPoint y: 203, endPoint x: 674, endPoint y: 204, distance: 21.2
click at [674, 204] on em "x" at bounding box center [675, 204] width 4 height 5
click at [628, 204] on em ">" at bounding box center [623, 204] width 7 height 5
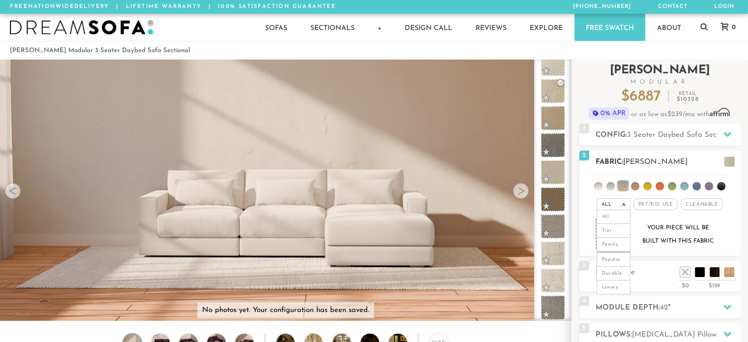
click at [630, 205] on div "All >" at bounding box center [614, 204] width 34 height 12
click at [597, 185] on li at bounding box center [598, 186] width 8 height 8
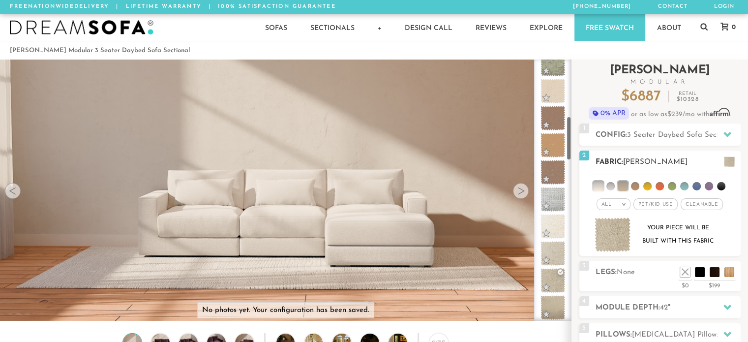
scroll to position [338, 0]
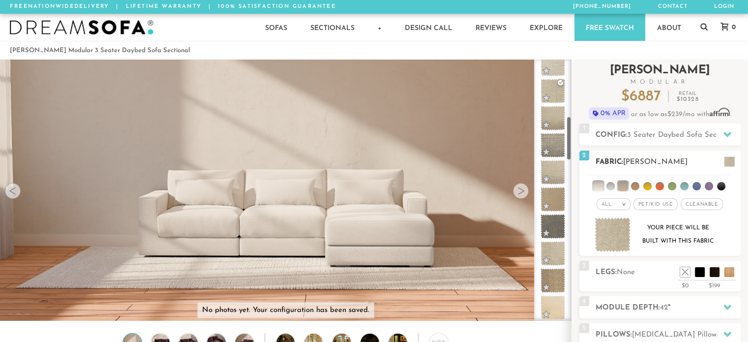
click at [615, 187] on li at bounding box center [611, 186] width 8 height 8
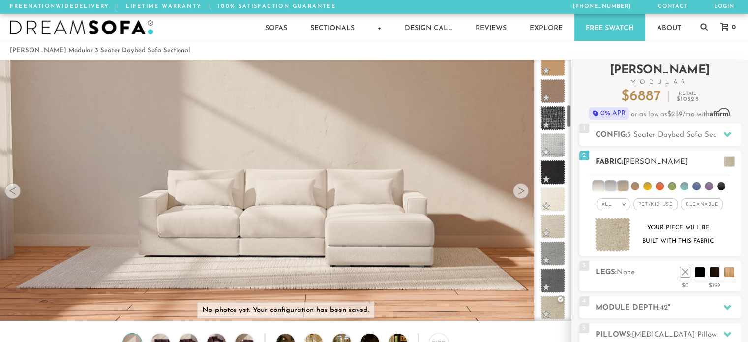
scroll to position [500, 0]
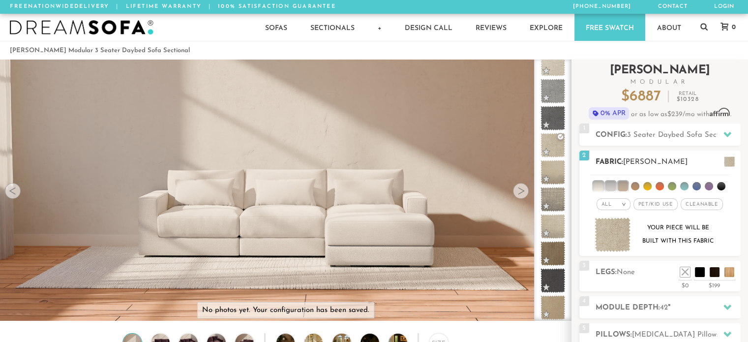
click at [603, 188] on li at bounding box center [598, 186] width 10 height 10
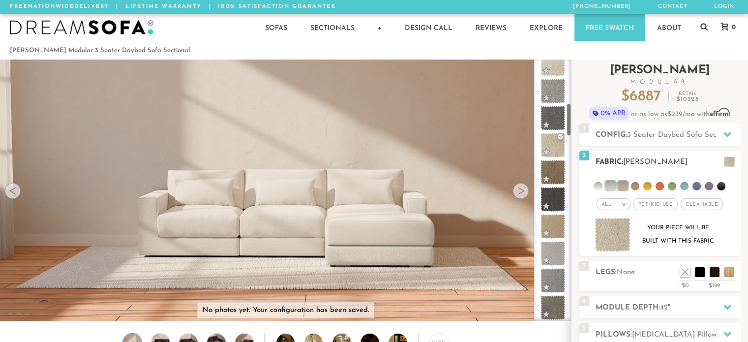
click at [616, 185] on li at bounding box center [611, 186] width 10 height 10
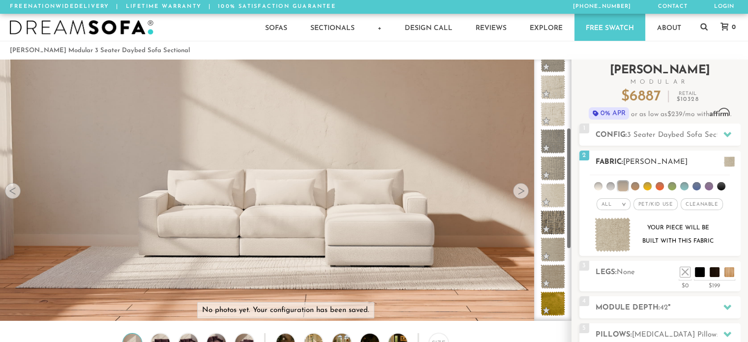
scroll to position [148, 0]
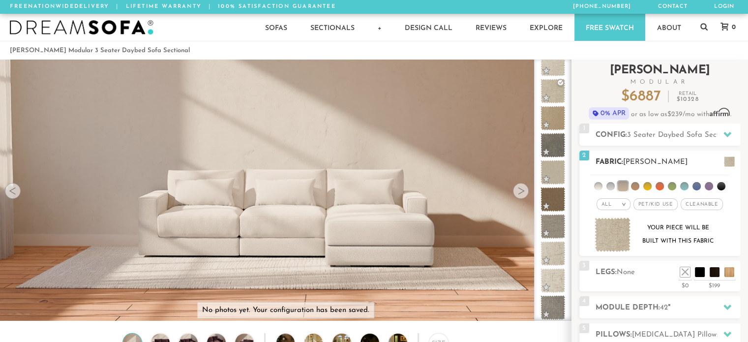
click at [622, 186] on li at bounding box center [623, 186] width 10 height 10
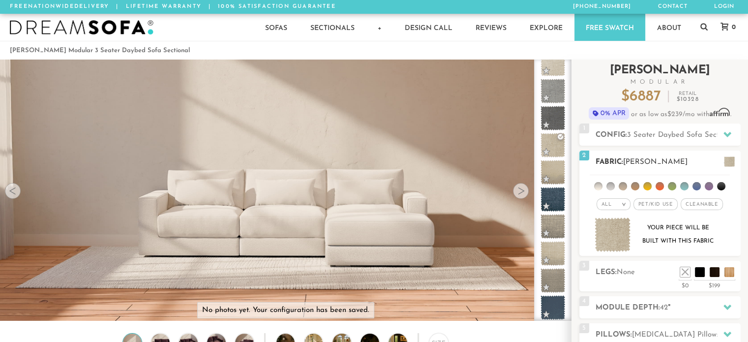
click at [597, 186] on li at bounding box center [598, 186] width 8 height 8
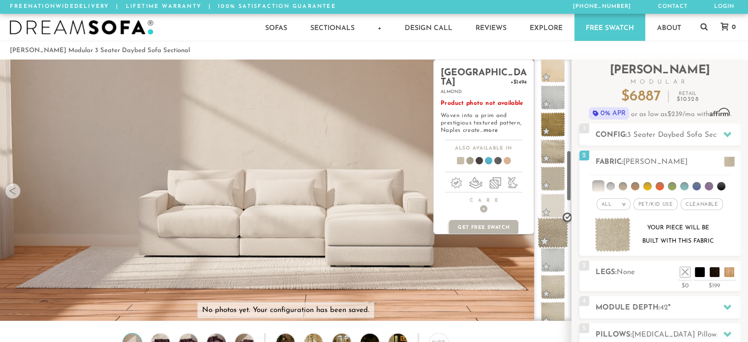
scroll to position [465, 0]
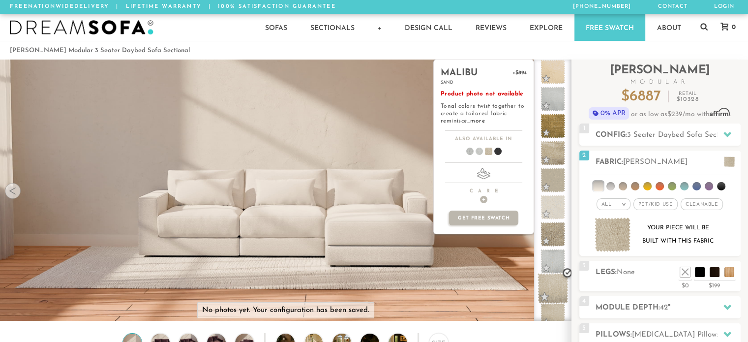
click at [557, 288] on span at bounding box center [553, 288] width 31 height 31
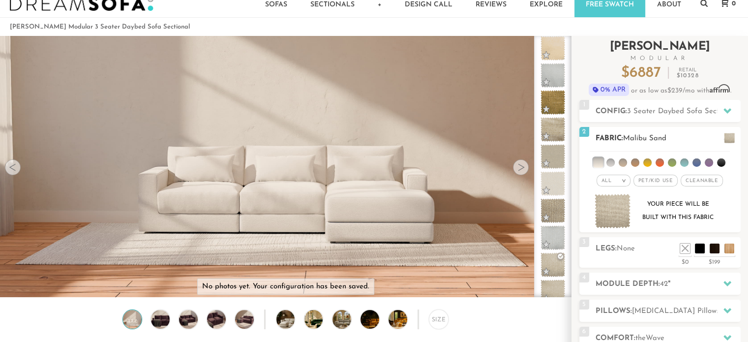
scroll to position [0, 0]
